Goal: Find contact information: Find contact information

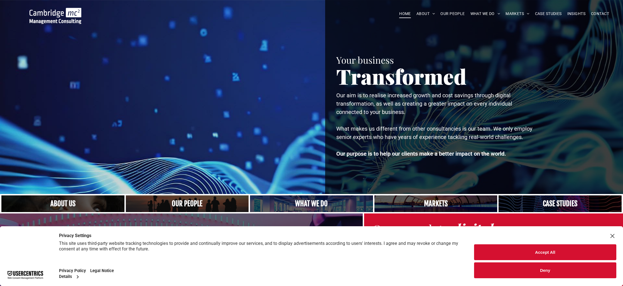
click at [189, 204] on link "A crowd in silhouette at sunset, on a rise or lookout point" at bounding box center [187, 204] width 130 height 18
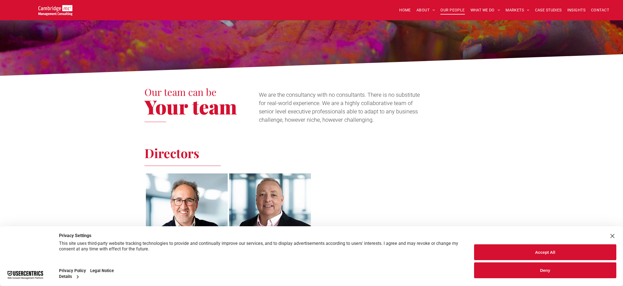
scroll to position [116, 0]
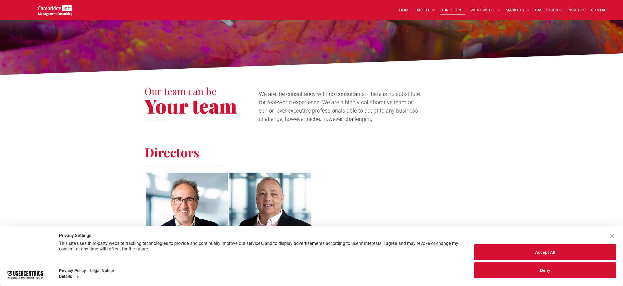
click at [611, 235] on div "Close Layer" at bounding box center [612, 236] width 8 height 8
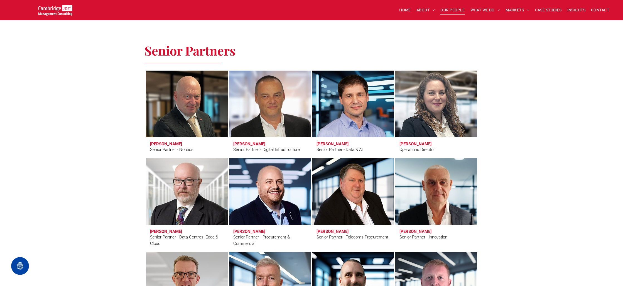
scroll to position [661, 0]
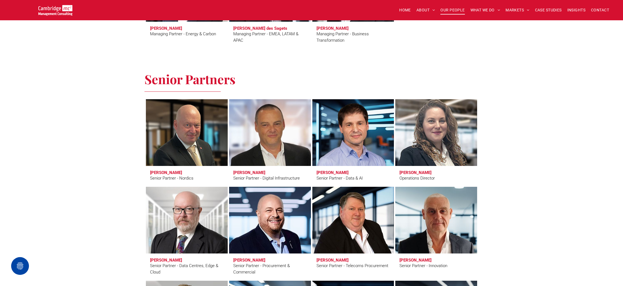
click at [432, 135] on link "Serena Catapano" at bounding box center [436, 132] width 87 height 71
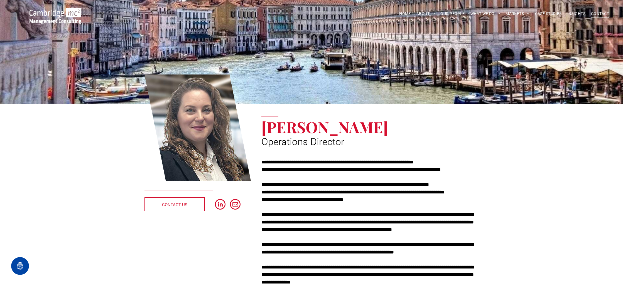
click at [596, 13] on span "CONTACT" at bounding box center [600, 13] width 18 height 9
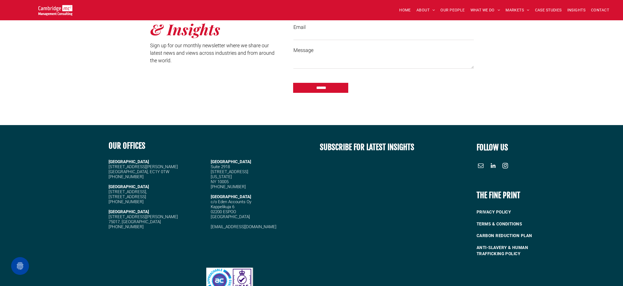
scroll to position [652, 0]
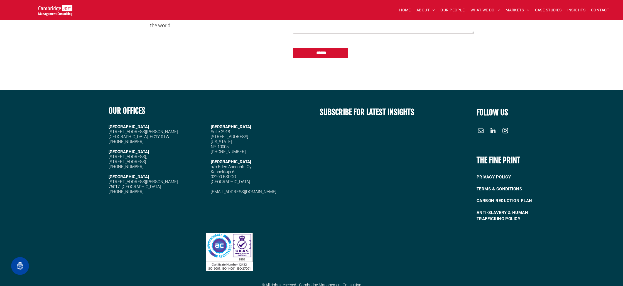
click at [493, 127] on span "linkedin" at bounding box center [492, 131] width 9 height 9
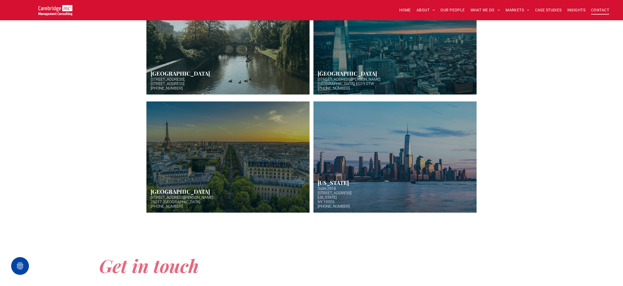
scroll to position [209, 0]
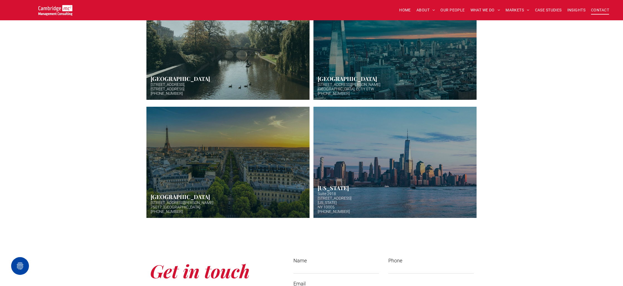
click at [343, 87] on link "Aerial photo of Tower Bridge, London. Thames snakes into distance. Hazy backgro…" at bounding box center [394, 44] width 173 height 118
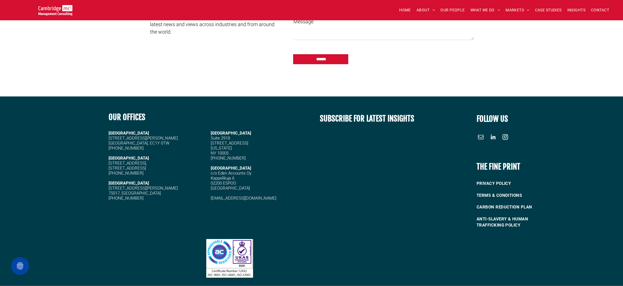
scroll to position [646, 0]
drag, startPoint x: 144, startPoint y: 138, endPoint x: 114, endPoint y: 139, distance: 30.1
click at [107, 135] on div "OUR OFFICES [GEOGRAPHIC_DATA][STREET_ADDRESS] [PHONE_NUMBER] [STREET_ADDRESS][P…" at bounding box center [208, 169] width 208 height 127
copy span "[STREET_ADDRESS][PERSON_NAME]"
